Goal: Task Accomplishment & Management: Complete application form

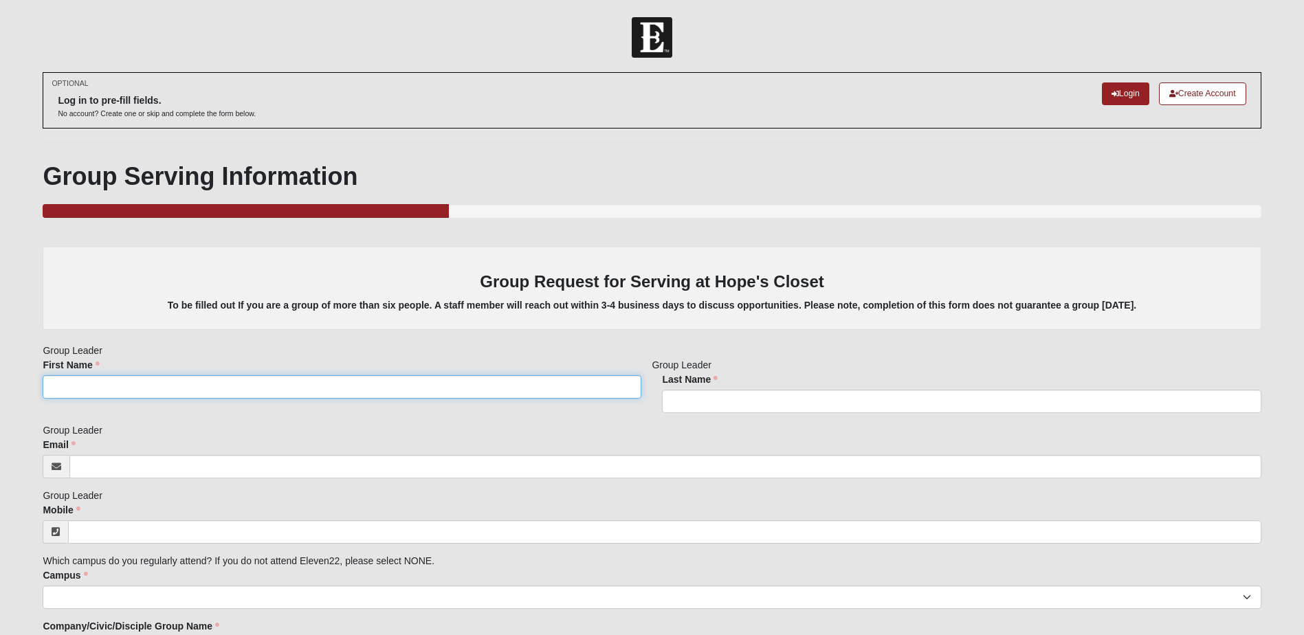
click at [218, 395] on input "First Name" at bounding box center [342, 386] width 599 height 23
type input "Linda"
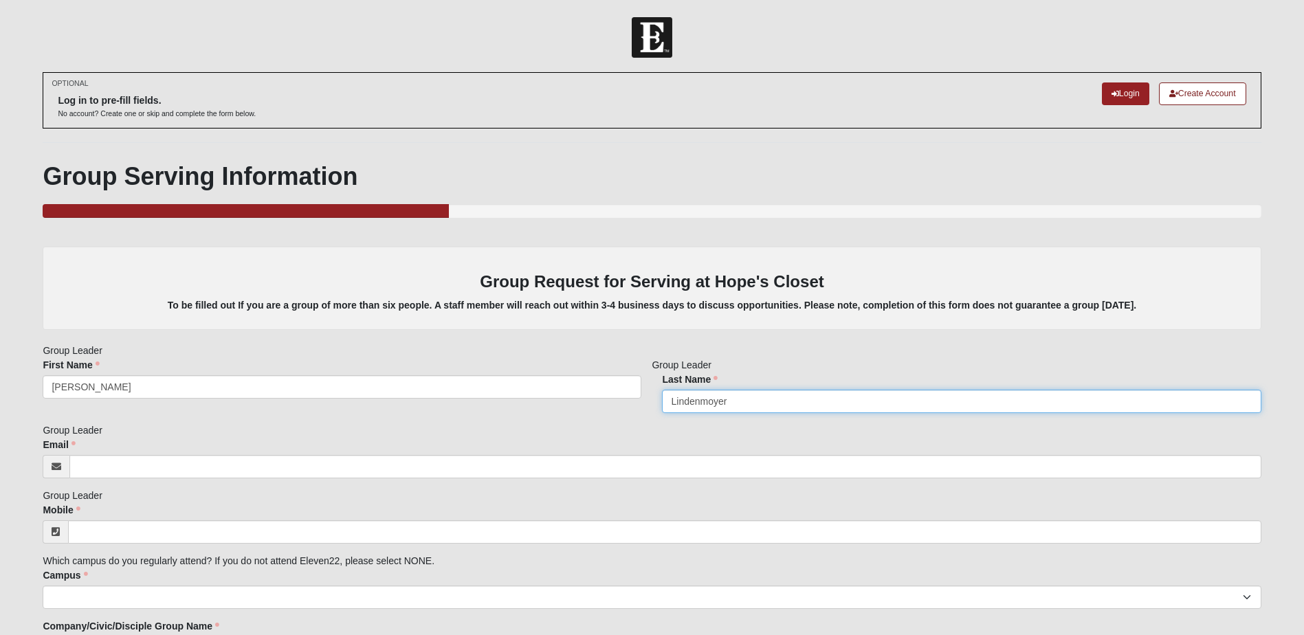
type input "Lindenmoyer"
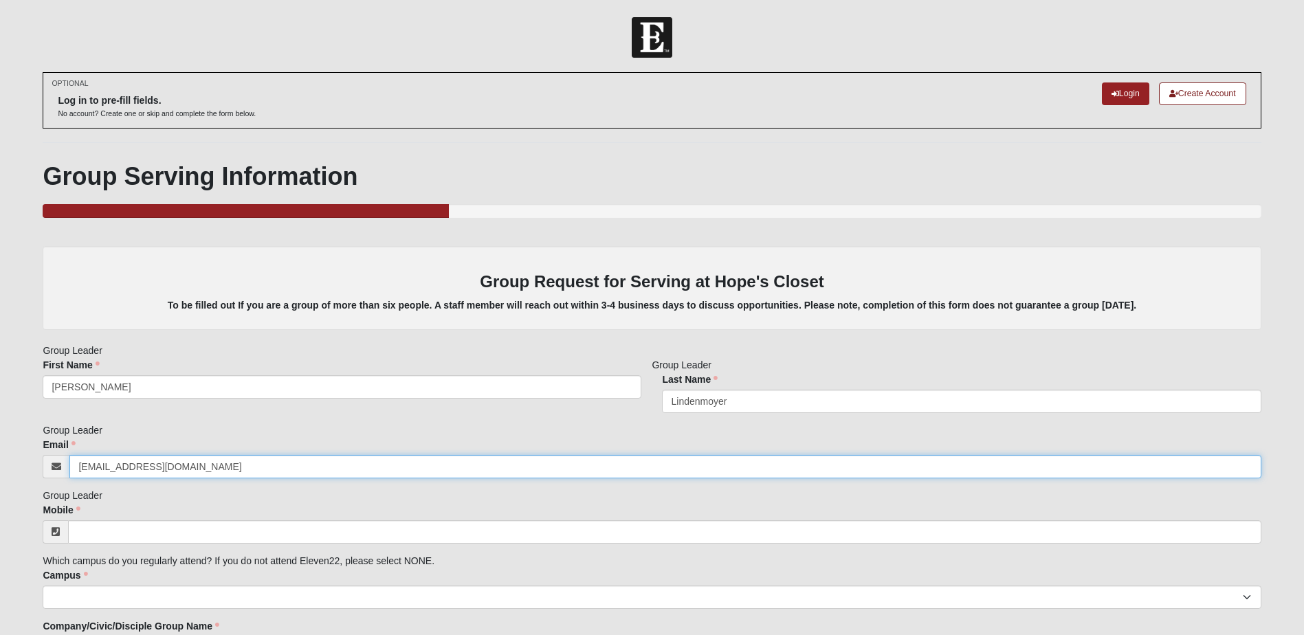
type input "lindalindenmoyer@yahoo.com"
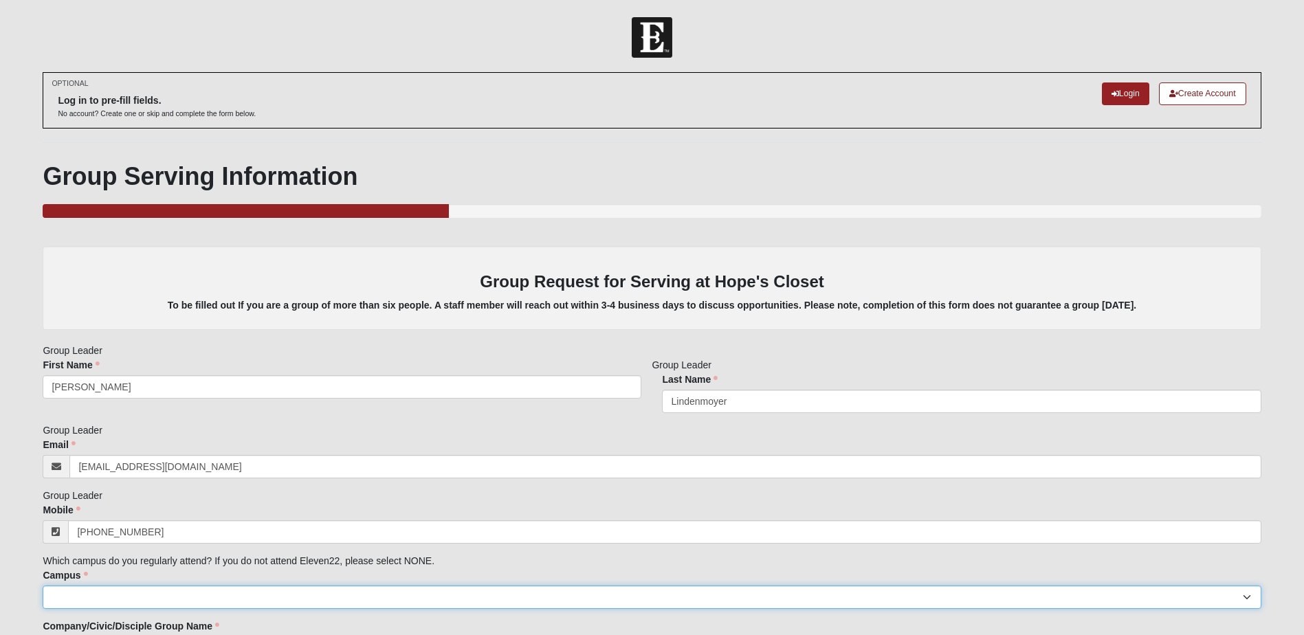
type input "(904) 742-3577"
click at [188, 591] on select "Arlington Baymeadows Eleven22 Online Fleming Island Jesup Mandarin North Jax Or…" at bounding box center [652, 597] width 1218 height 23
select select "3"
click at [43, 586] on select "Arlington Baymeadows Eleven22 Online Fleming Island Jesup Mandarin North Jax Or…" at bounding box center [652, 597] width 1218 height 23
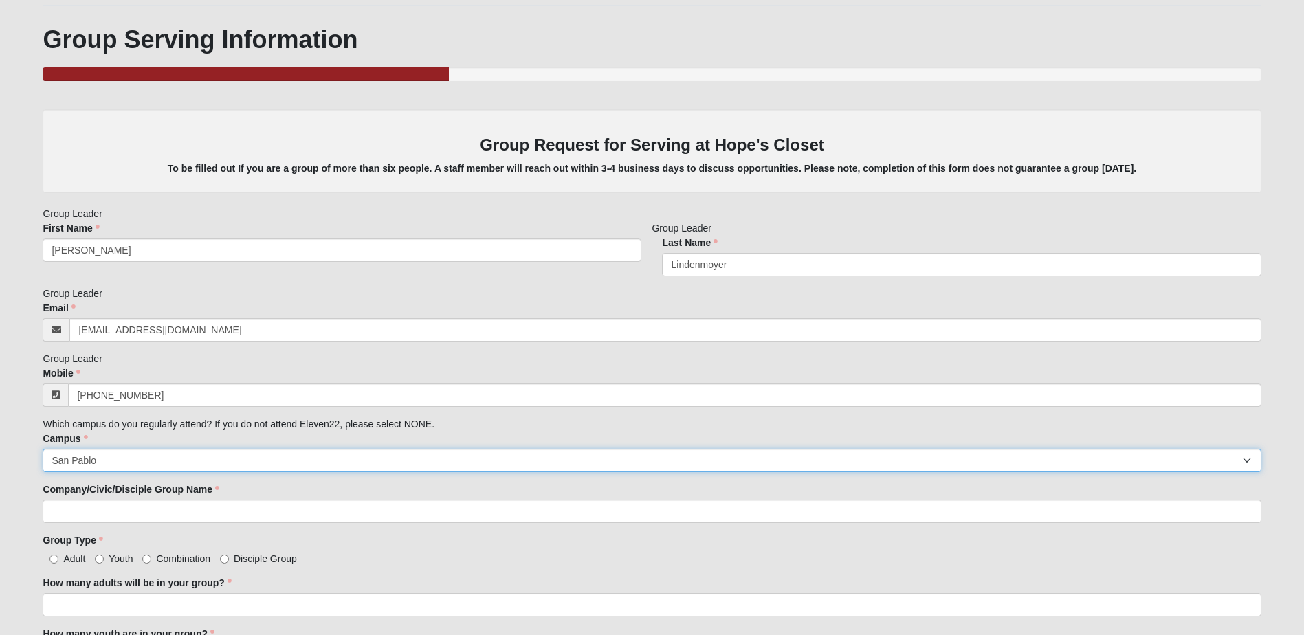
scroll to position [138, 0]
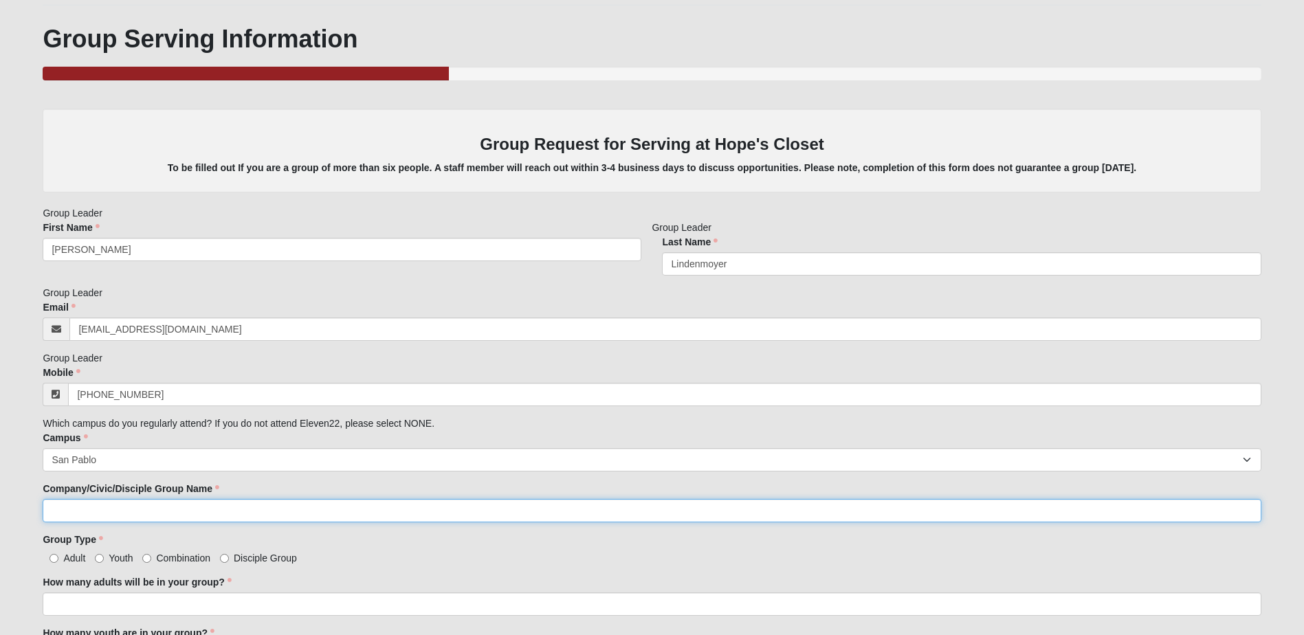
click at [171, 514] on input "Company/Civic/Disciple Group Name" at bounding box center [652, 510] width 1218 height 23
type input "Non-traditional disciple group called "Senior Single Ladies""
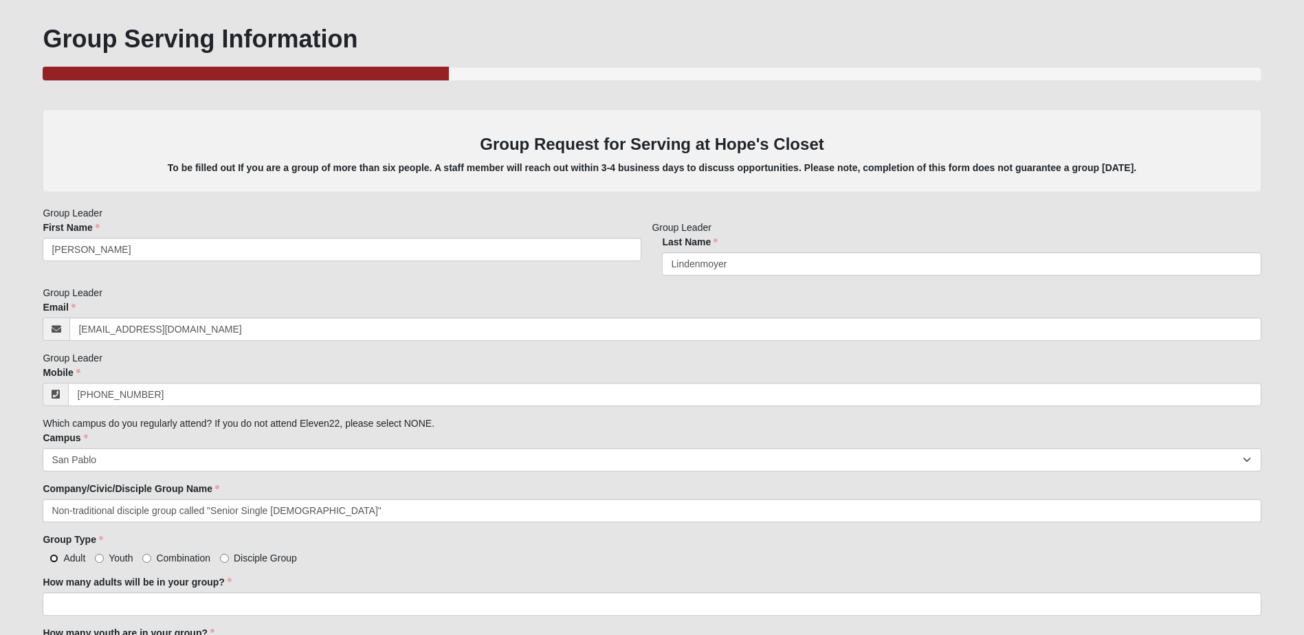
click at [52, 560] on input "Adult" at bounding box center [54, 558] width 9 height 9
radio input "true"
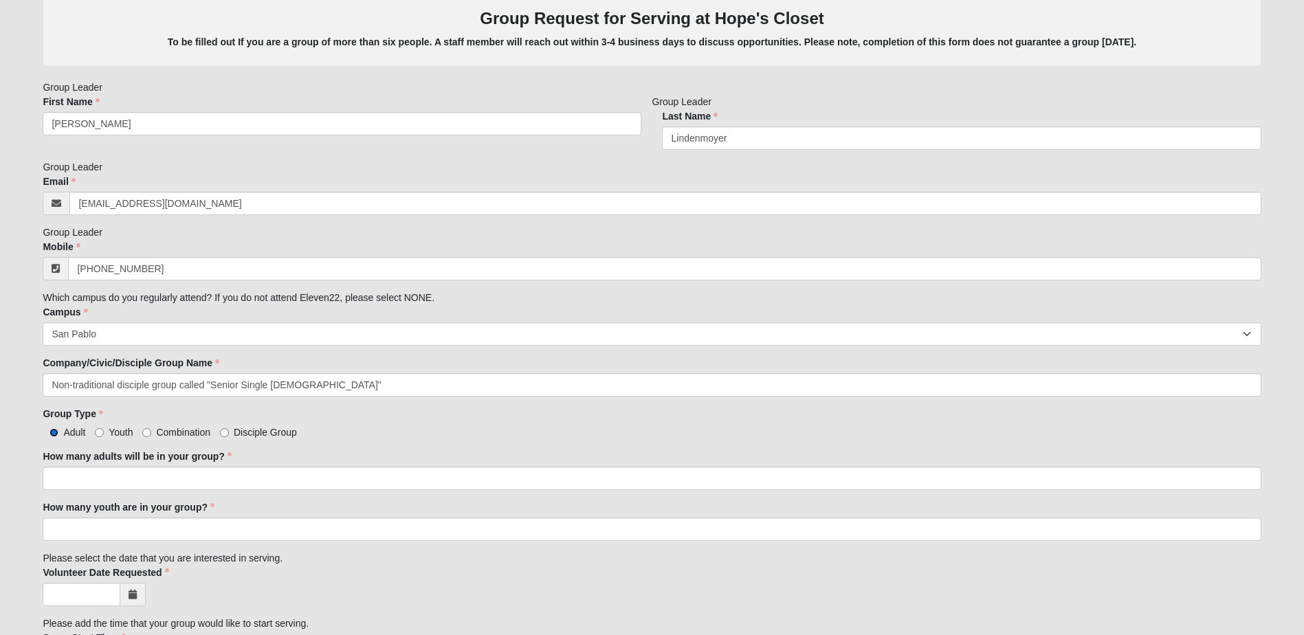
scroll to position [275, 0]
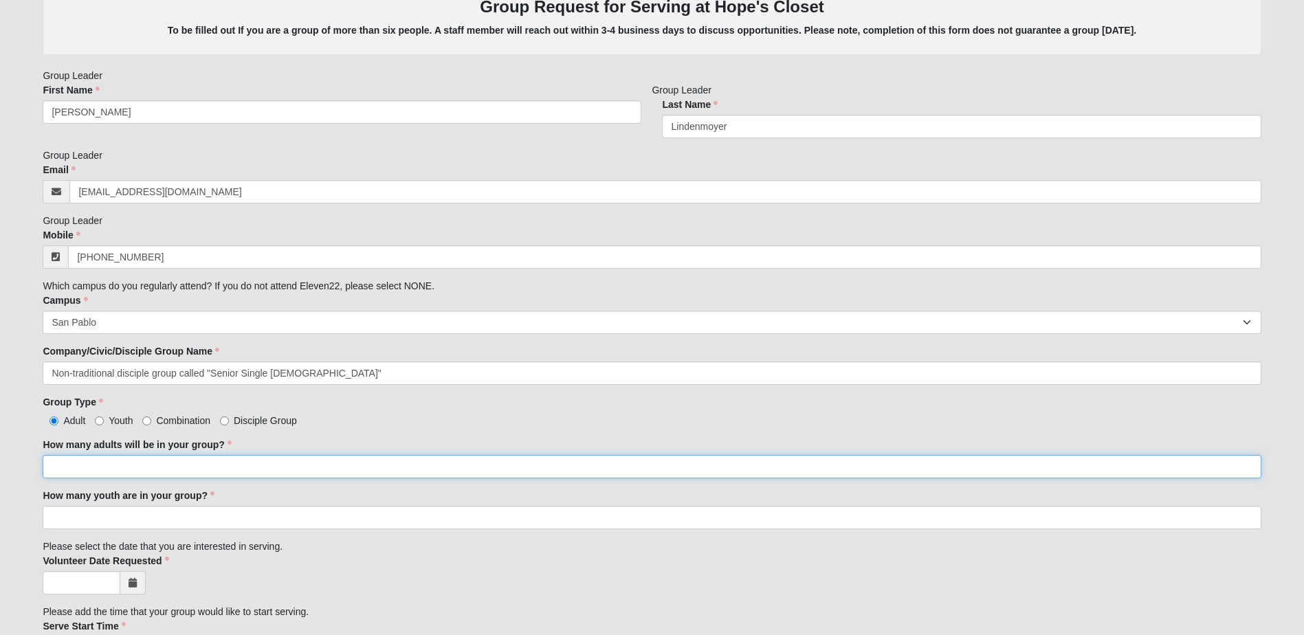
click at [190, 463] on input "How many adults will be in your group?" at bounding box center [652, 466] width 1218 height 23
type input "6"
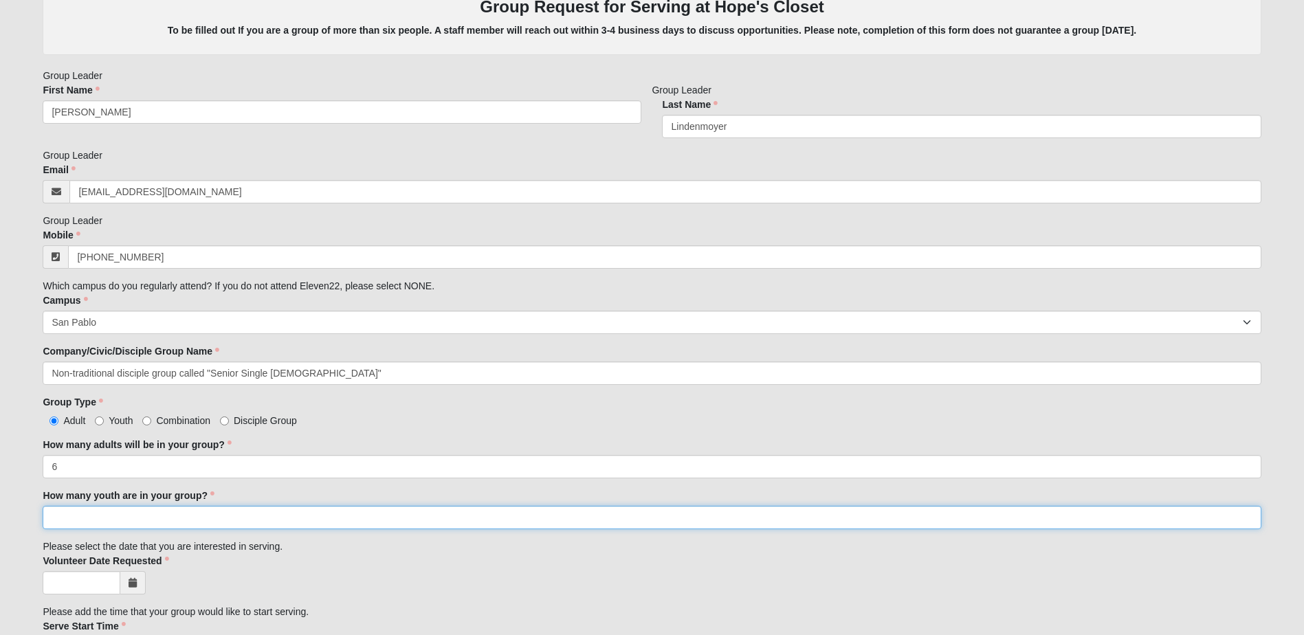
click at [129, 514] on input "How many youth are in your group?" at bounding box center [652, 517] width 1218 height 23
type input "0"
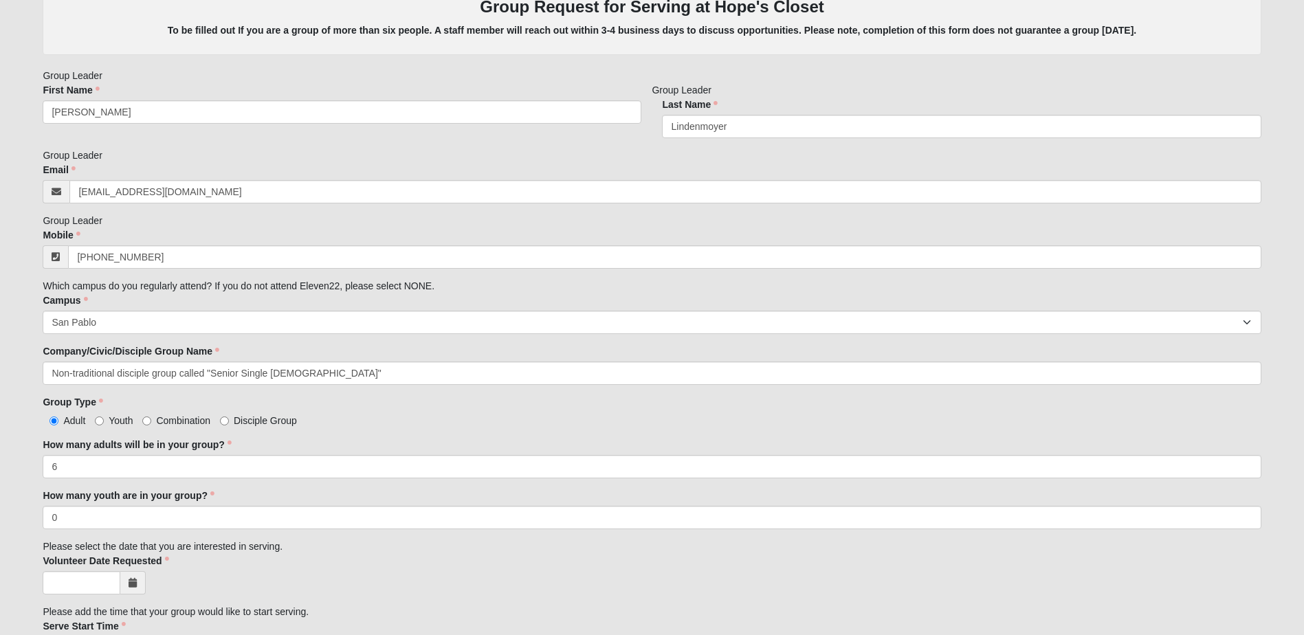
click at [133, 580] on icon at bounding box center [133, 583] width 8 height 10
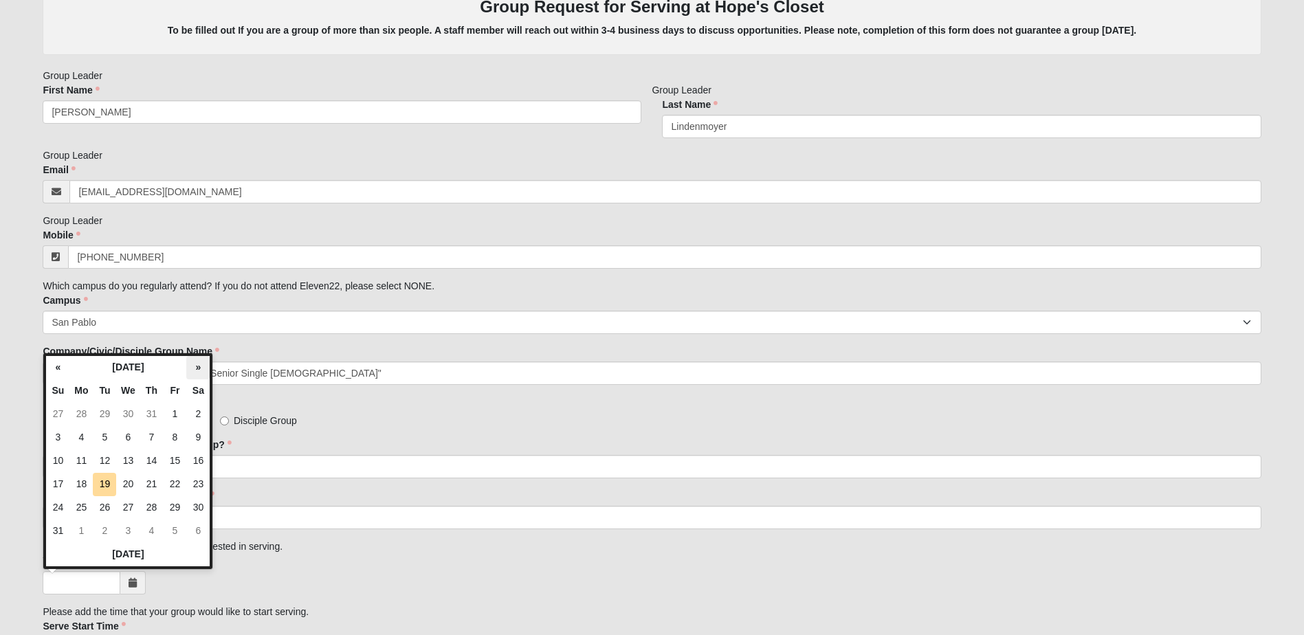
click at [201, 367] on th "»" at bounding box center [197, 367] width 23 height 23
click at [203, 367] on th "»" at bounding box center [197, 367] width 23 height 23
click at [126, 503] on td "29" at bounding box center [127, 507] width 23 height 23
type input "10/29/2025"
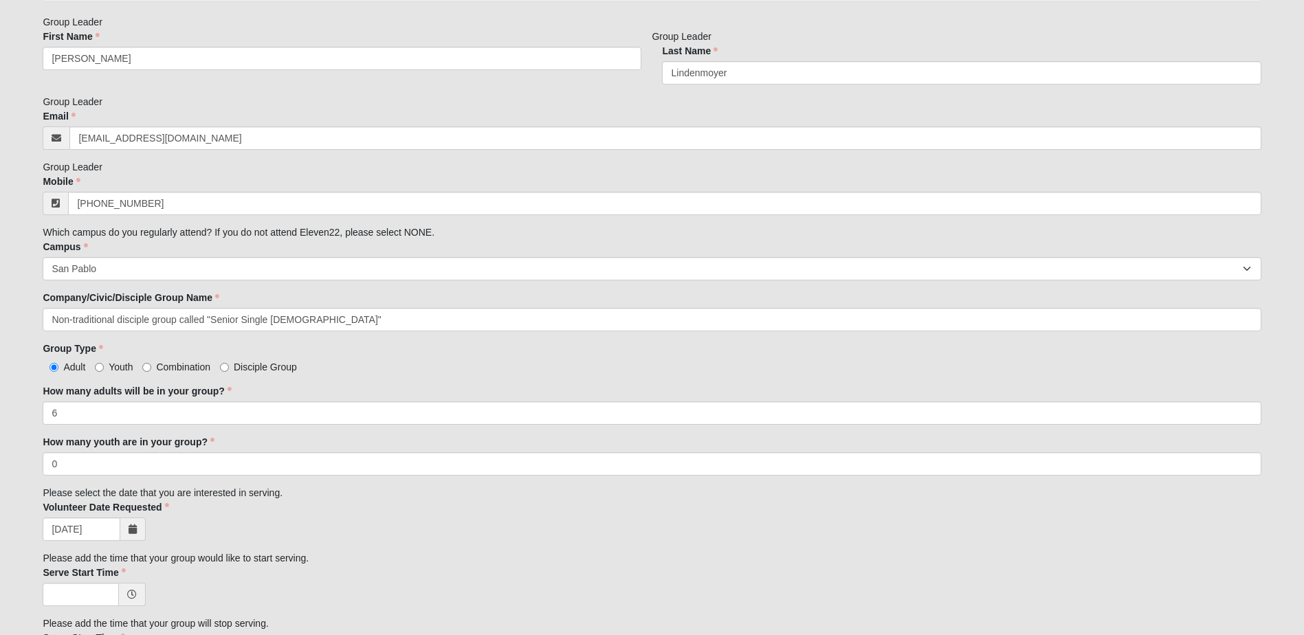
scroll to position [413, 0]
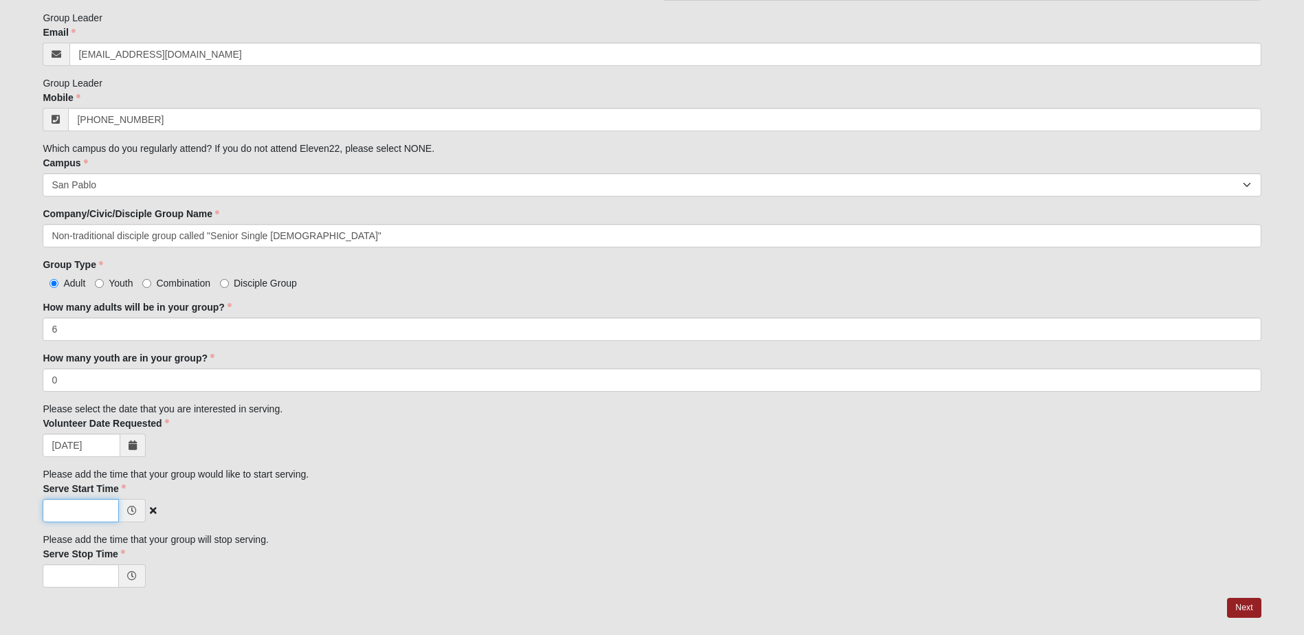
click at [70, 509] on input "Serve Start Time" at bounding box center [81, 510] width 76 height 23
click at [127, 506] on icon at bounding box center [132, 511] width 10 height 10
type input "12:00 AM"
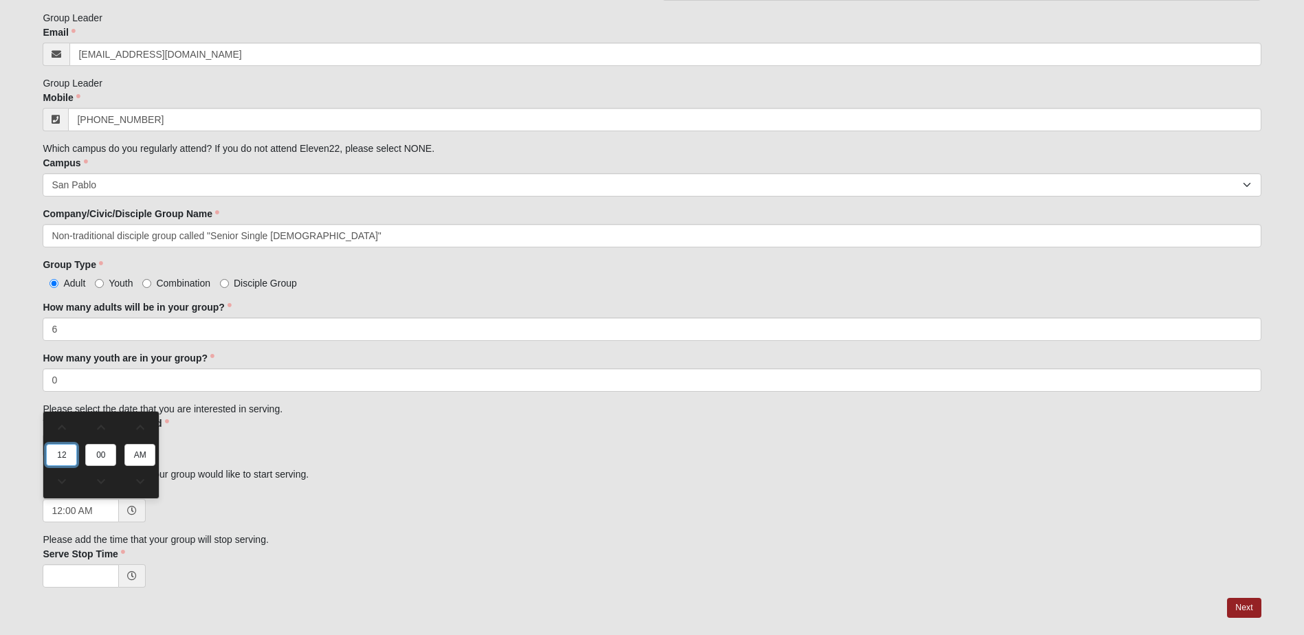
click at [67, 453] on input "12" at bounding box center [61, 455] width 31 height 22
type input "6"
type input "6:00 AM"
type input "6"
click at [139, 452] on input "AM" at bounding box center [139, 455] width 31 height 22
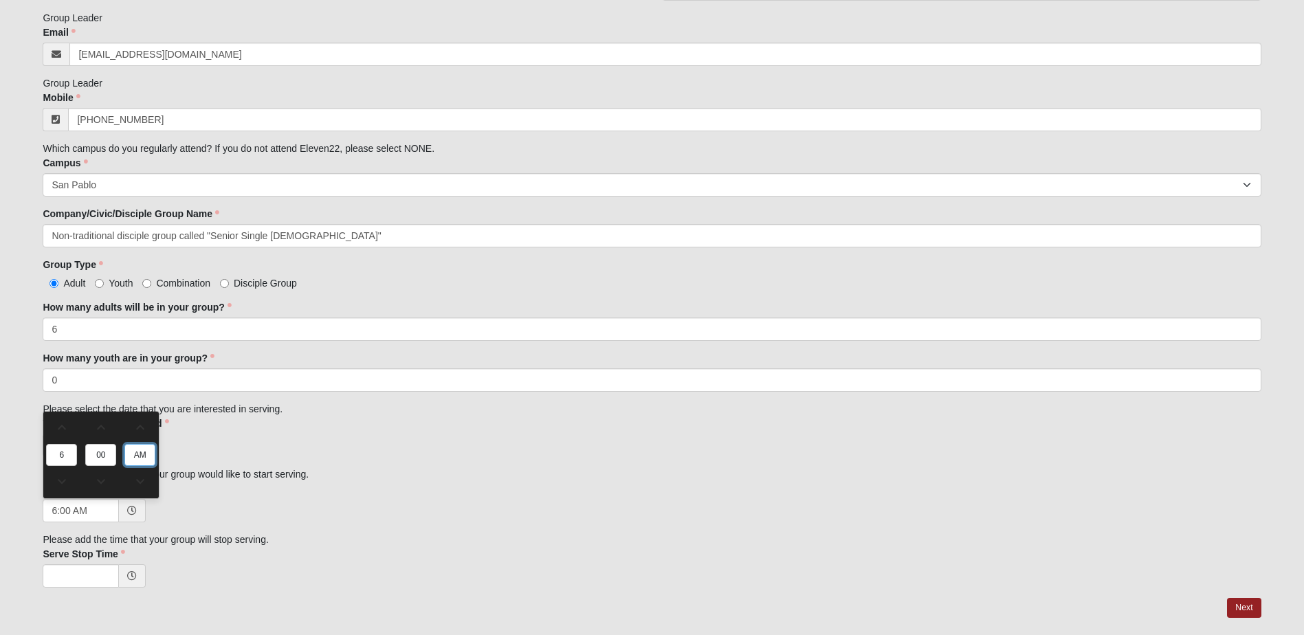
type input "6"
type input "9"
type input "p"
type input "6:00 PM"
type input "pm"
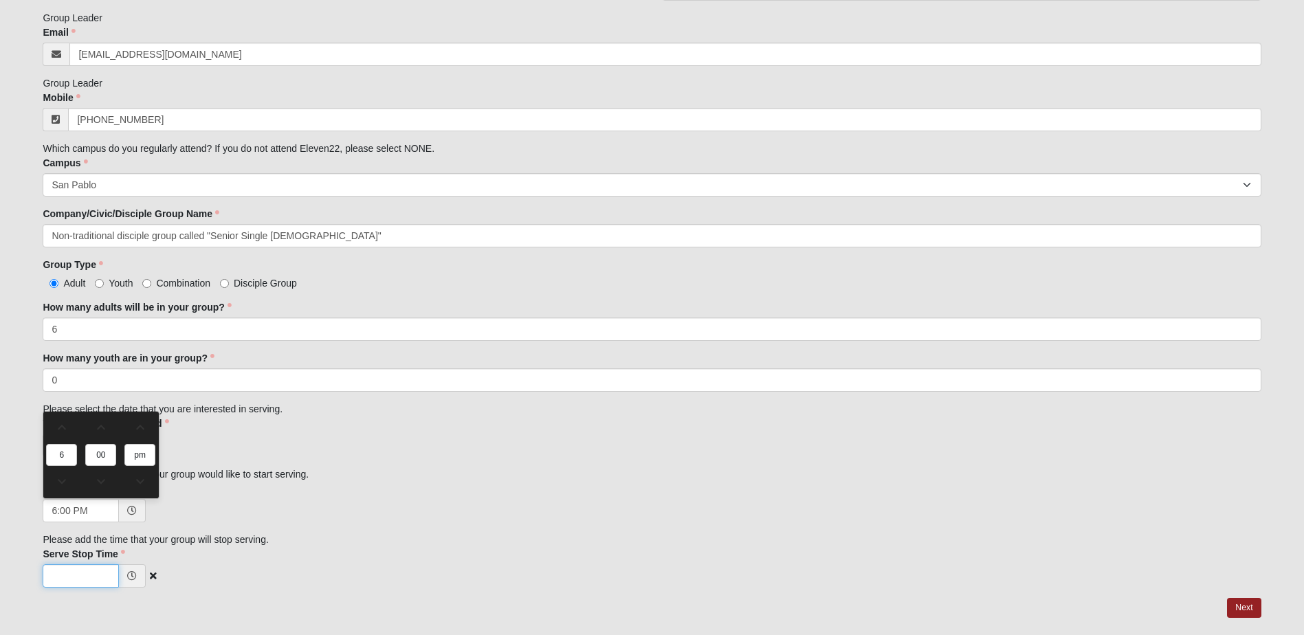
click at [74, 580] on input "Serve Stop Time" at bounding box center [81, 575] width 76 height 23
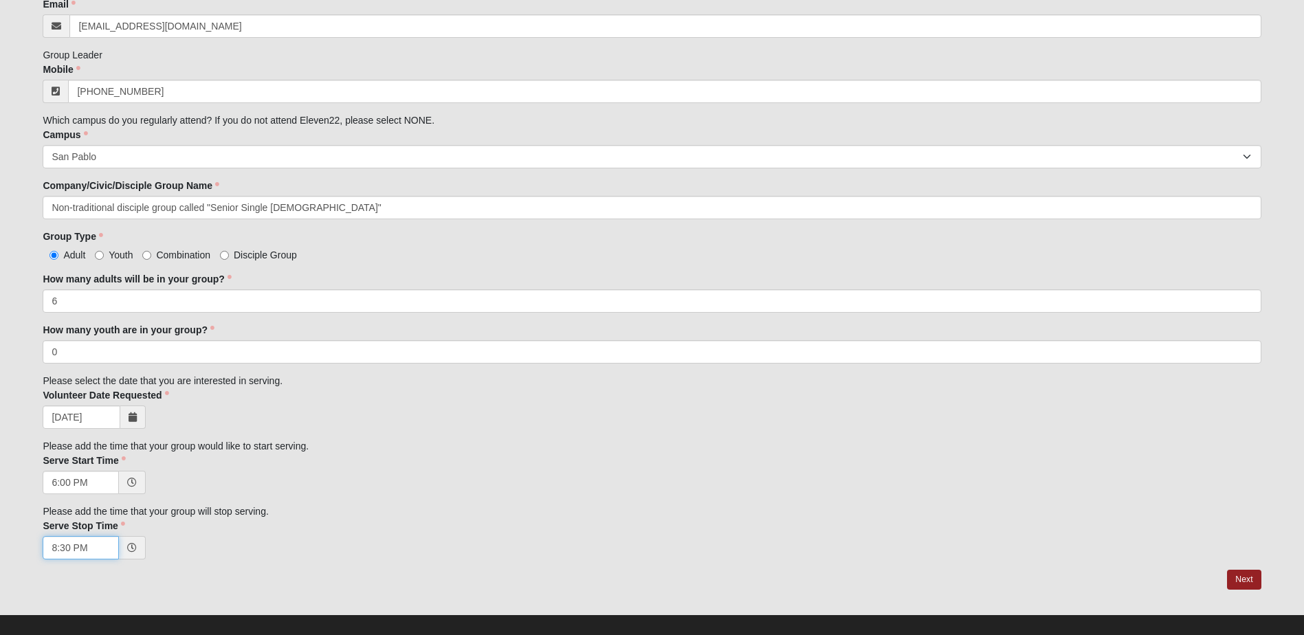
scroll to position [456, 0]
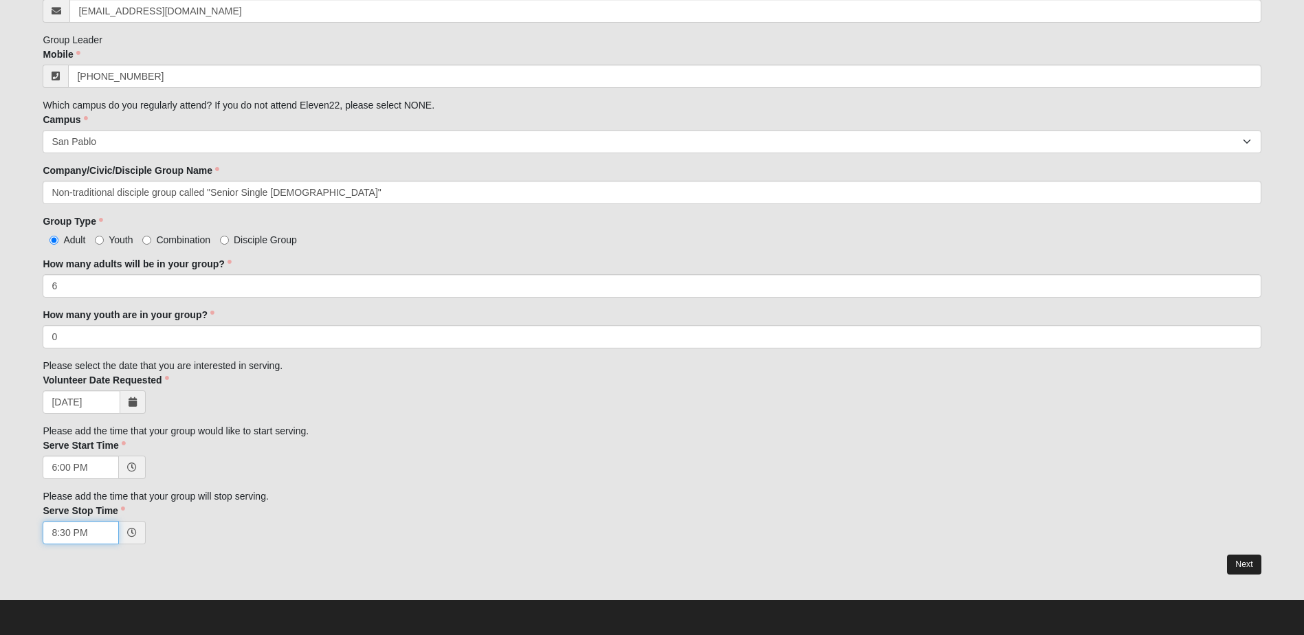
type input "8:30 PM"
click at [1251, 562] on link "Next" at bounding box center [1244, 565] width 34 height 20
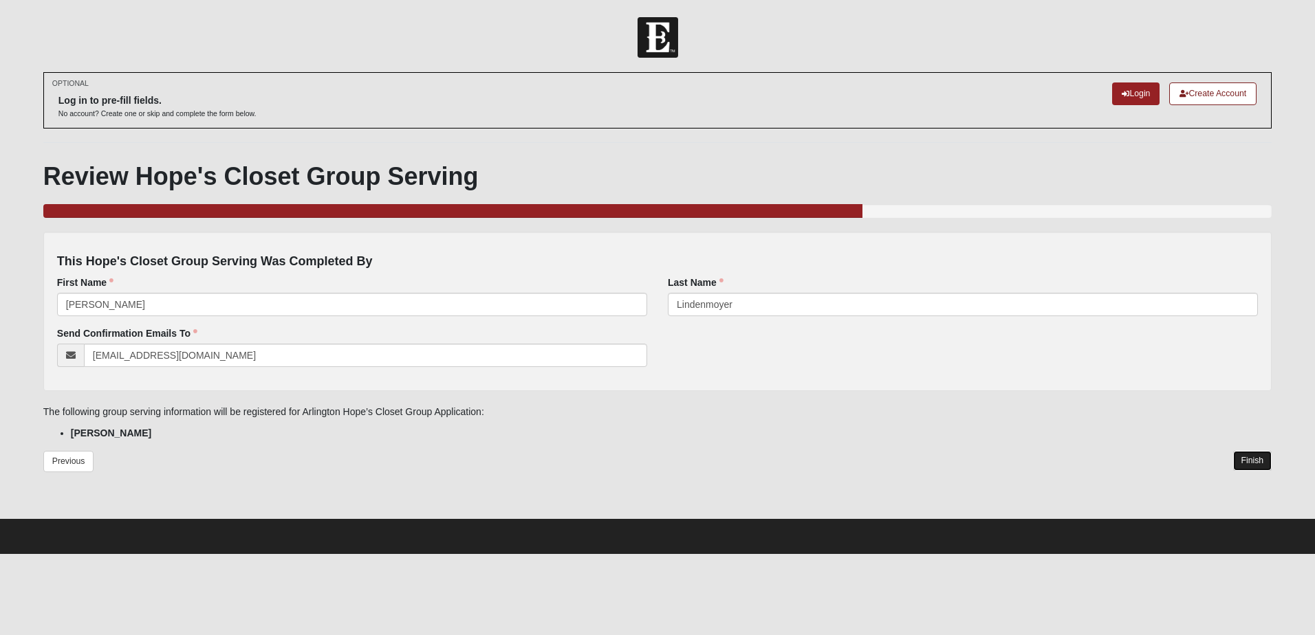
click at [1255, 459] on link "Finish" at bounding box center [1252, 461] width 39 height 20
